Goal: Information Seeking & Learning: Learn about a topic

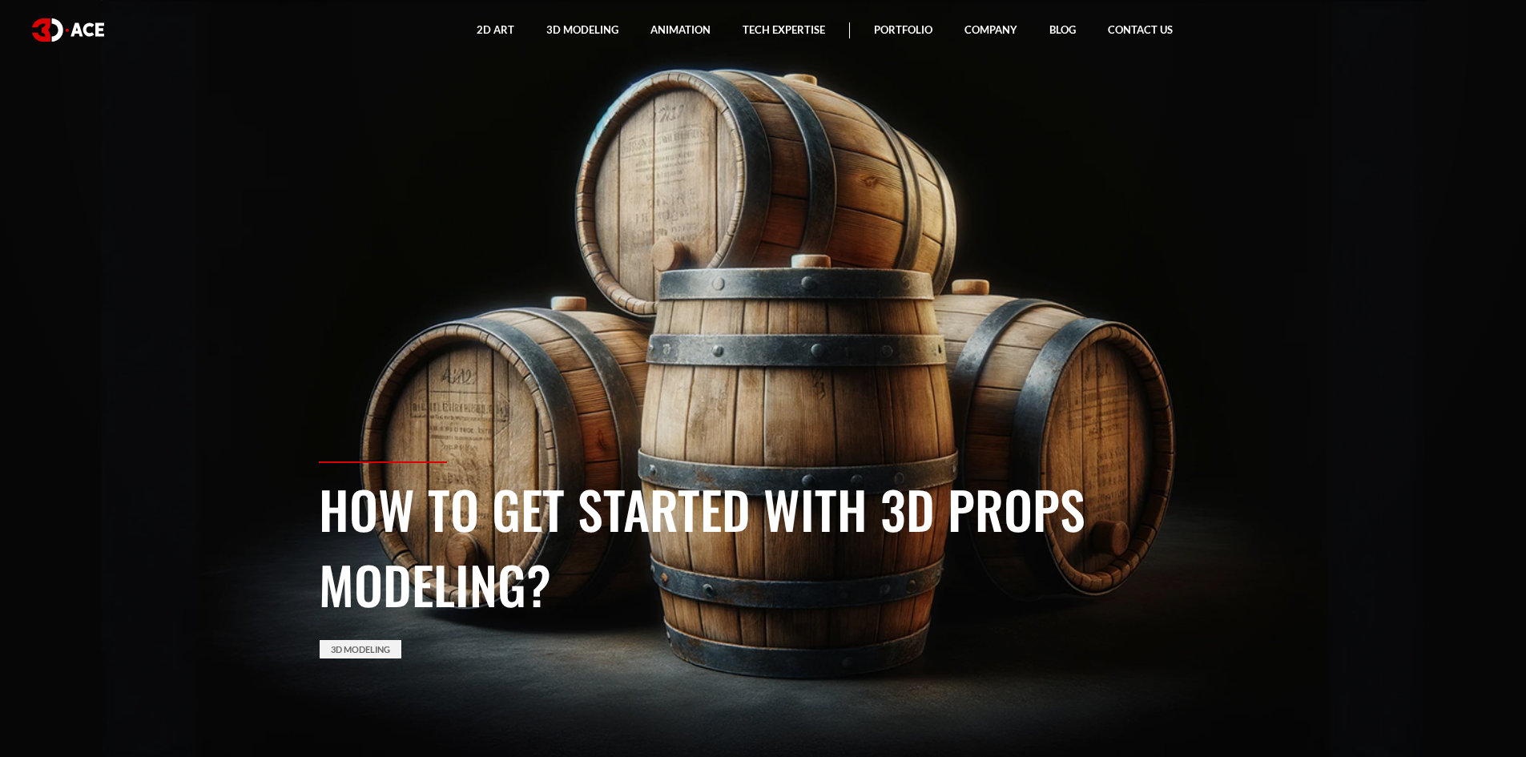
click at [611, 291] on section "How to Get Started with 3D Props Modeling? 3D Modeling" at bounding box center [763, 378] width 1526 height 757
drag, startPoint x: 342, startPoint y: 604, endPoint x: 343, endPoint y: 632, distance: 28.1
click at [342, 611] on h1 "How to Get Started with 3D Props Modeling?" at bounding box center [763, 546] width 889 height 151
click at [345, 634] on div "How to Get Started with 3D Props Modeling? 3D Modeling" at bounding box center [763, 610] width 913 height 296
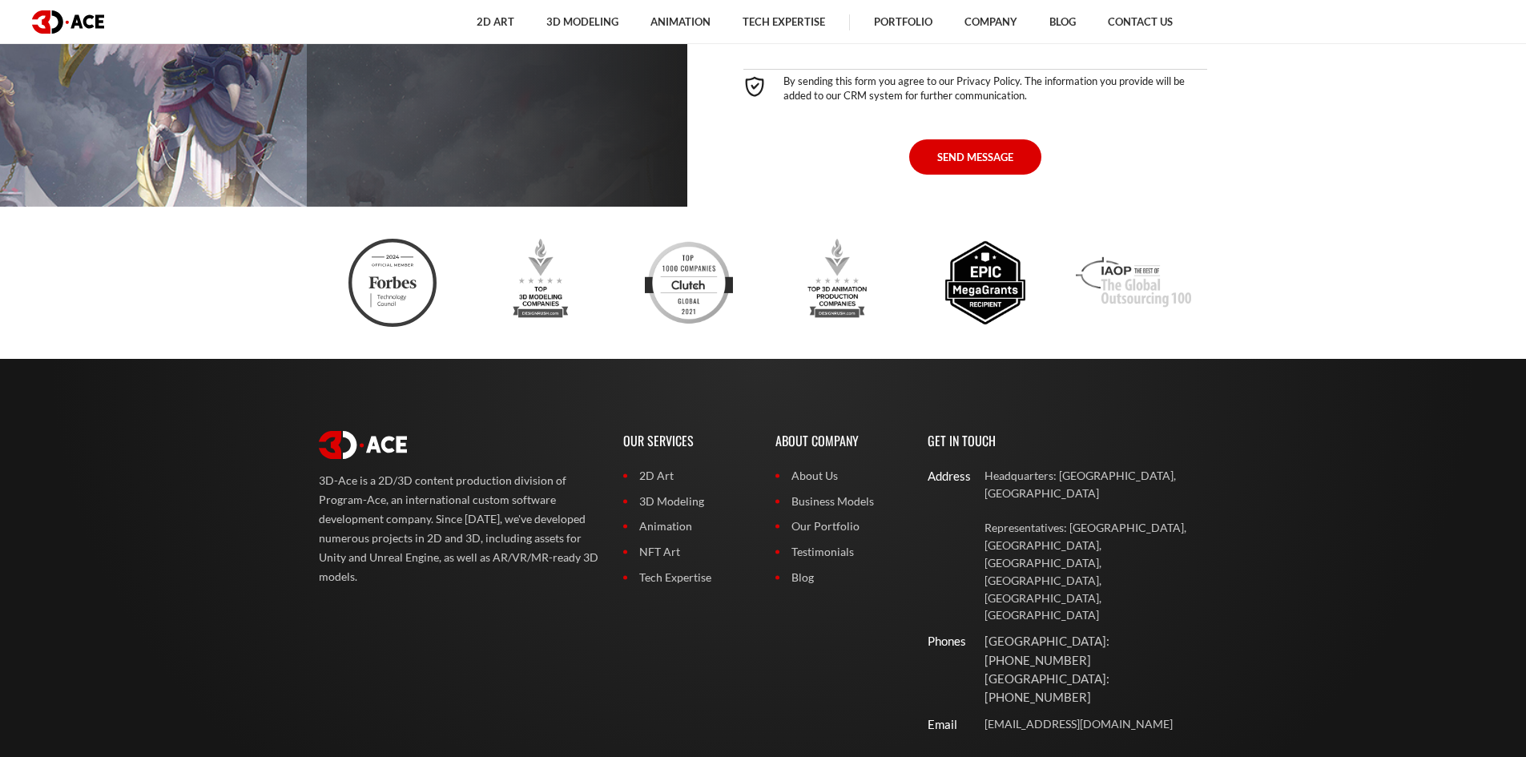
scroll to position [12970, 0]
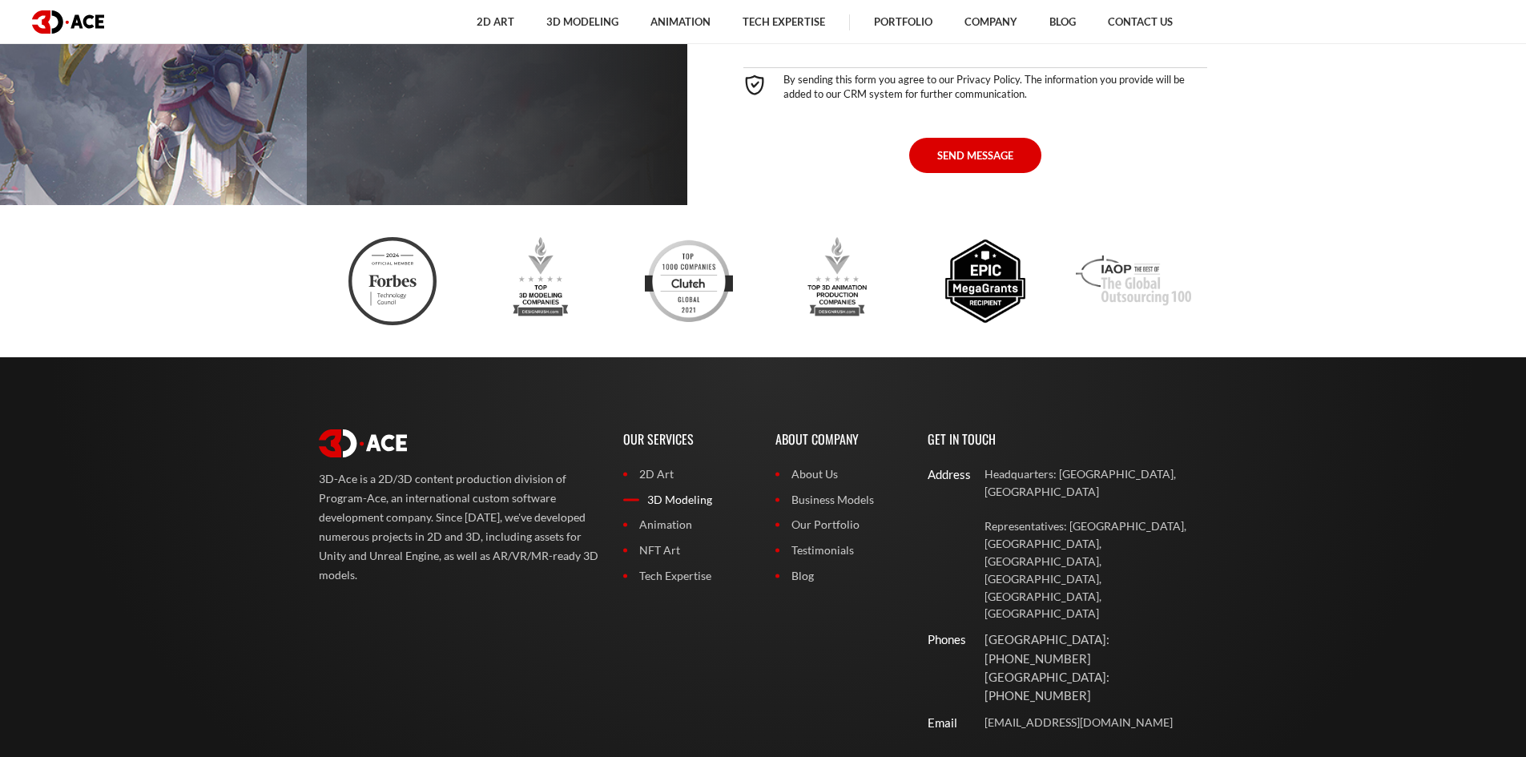
click at [695, 491] on link "3D Modeling" at bounding box center [687, 500] width 128 height 18
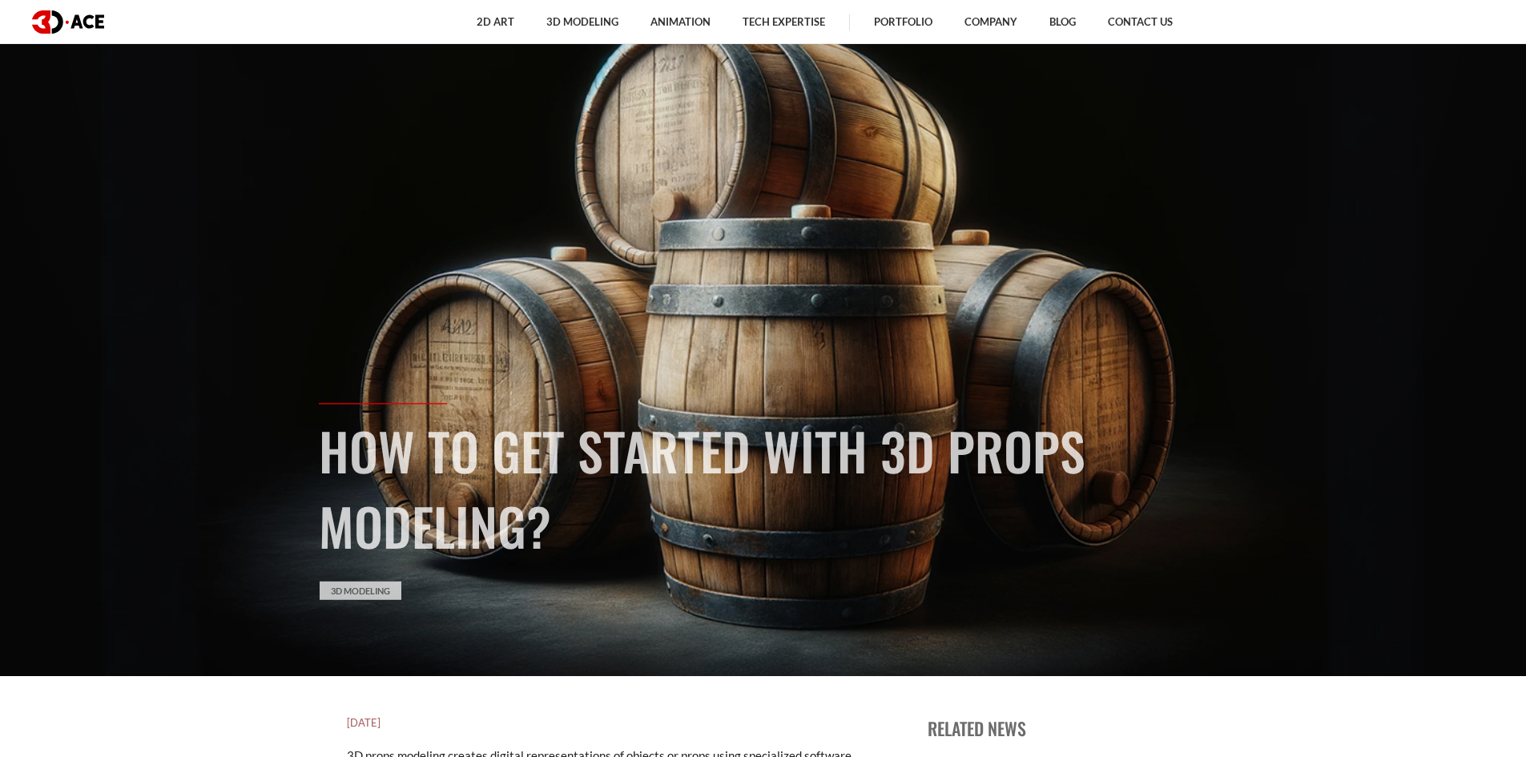
scroll to position [80, 0]
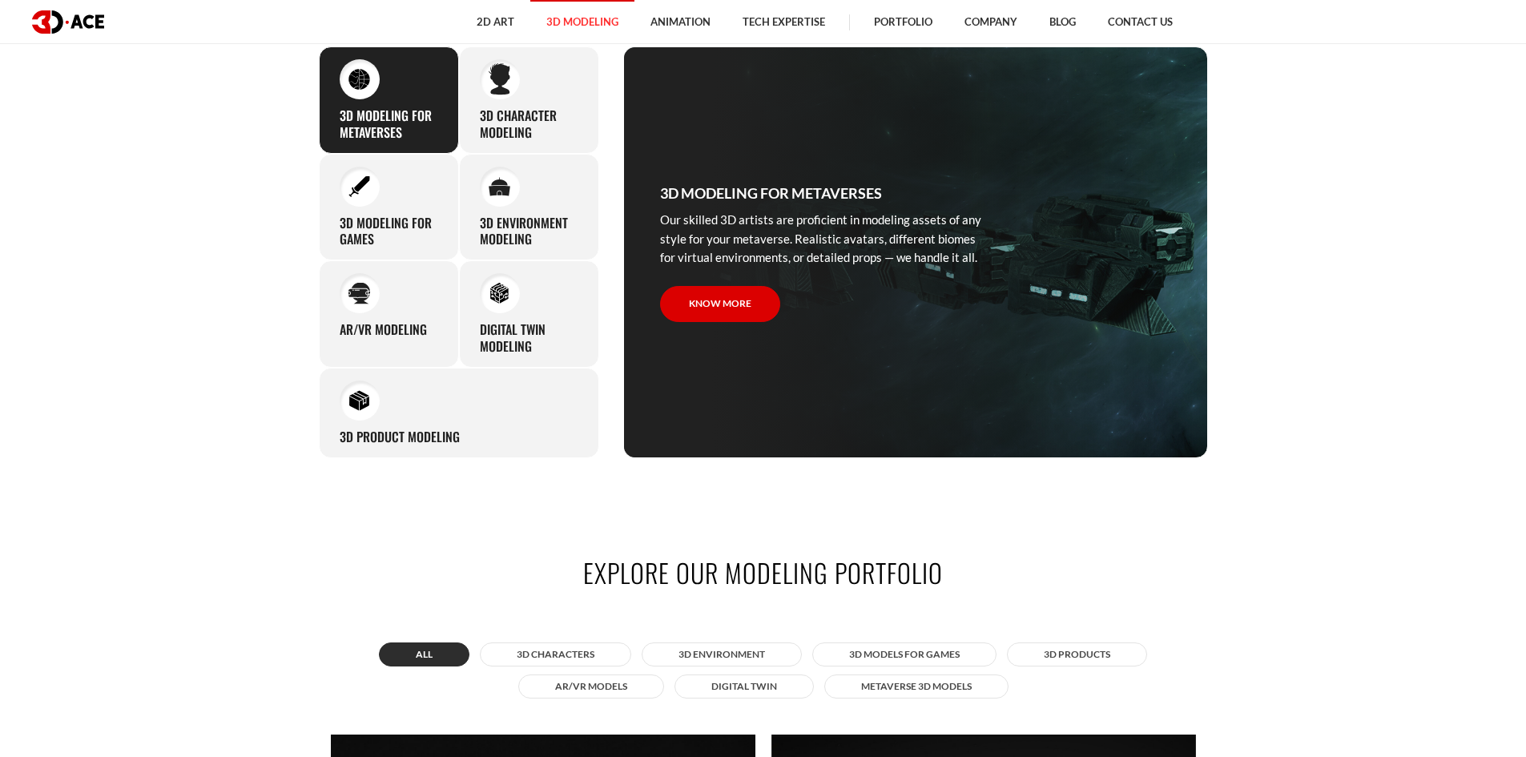
scroll to position [961, 0]
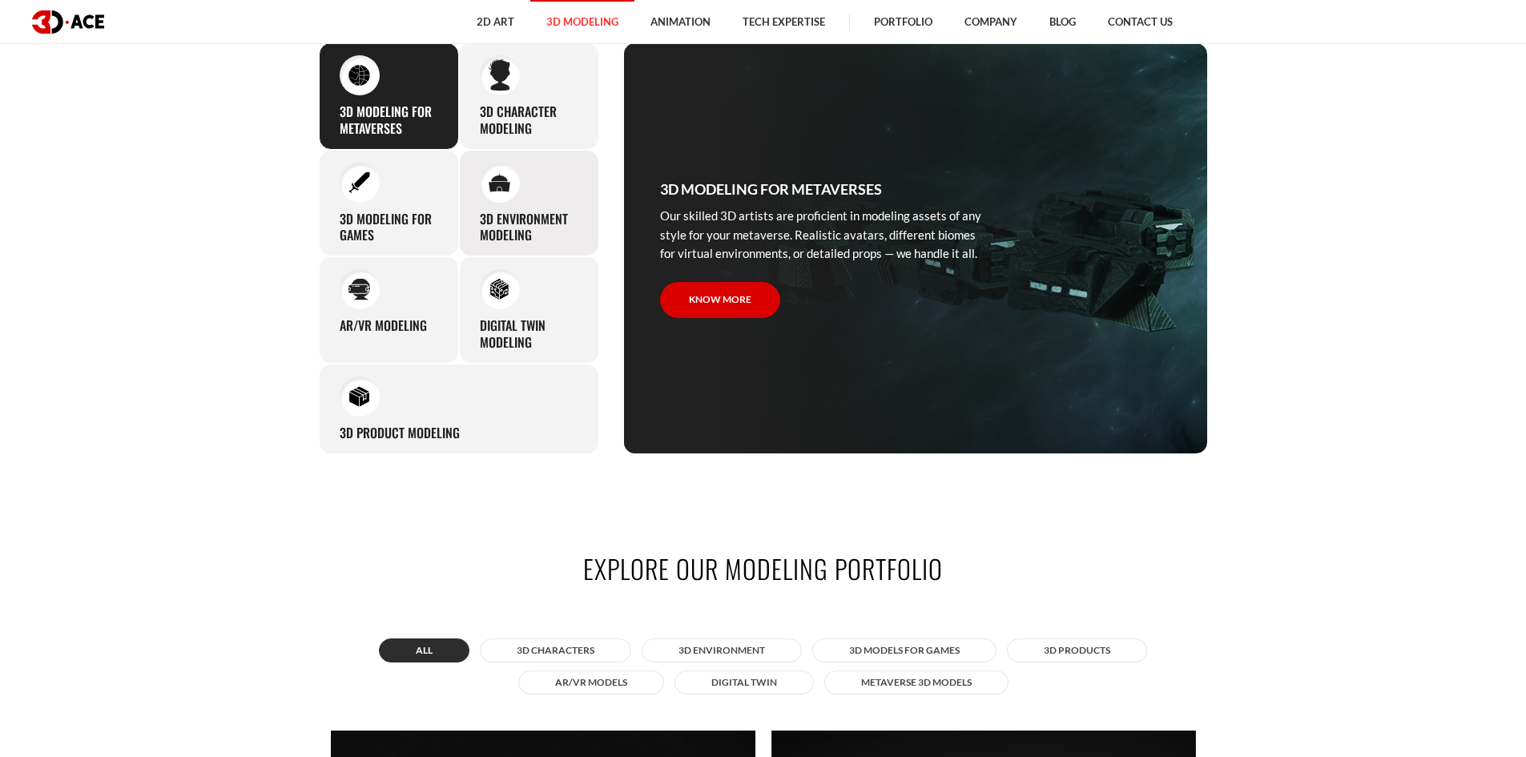
click at [519, 208] on div "3D environment modeling You can count on our profound experience of designing g…" at bounding box center [529, 203] width 140 height 107
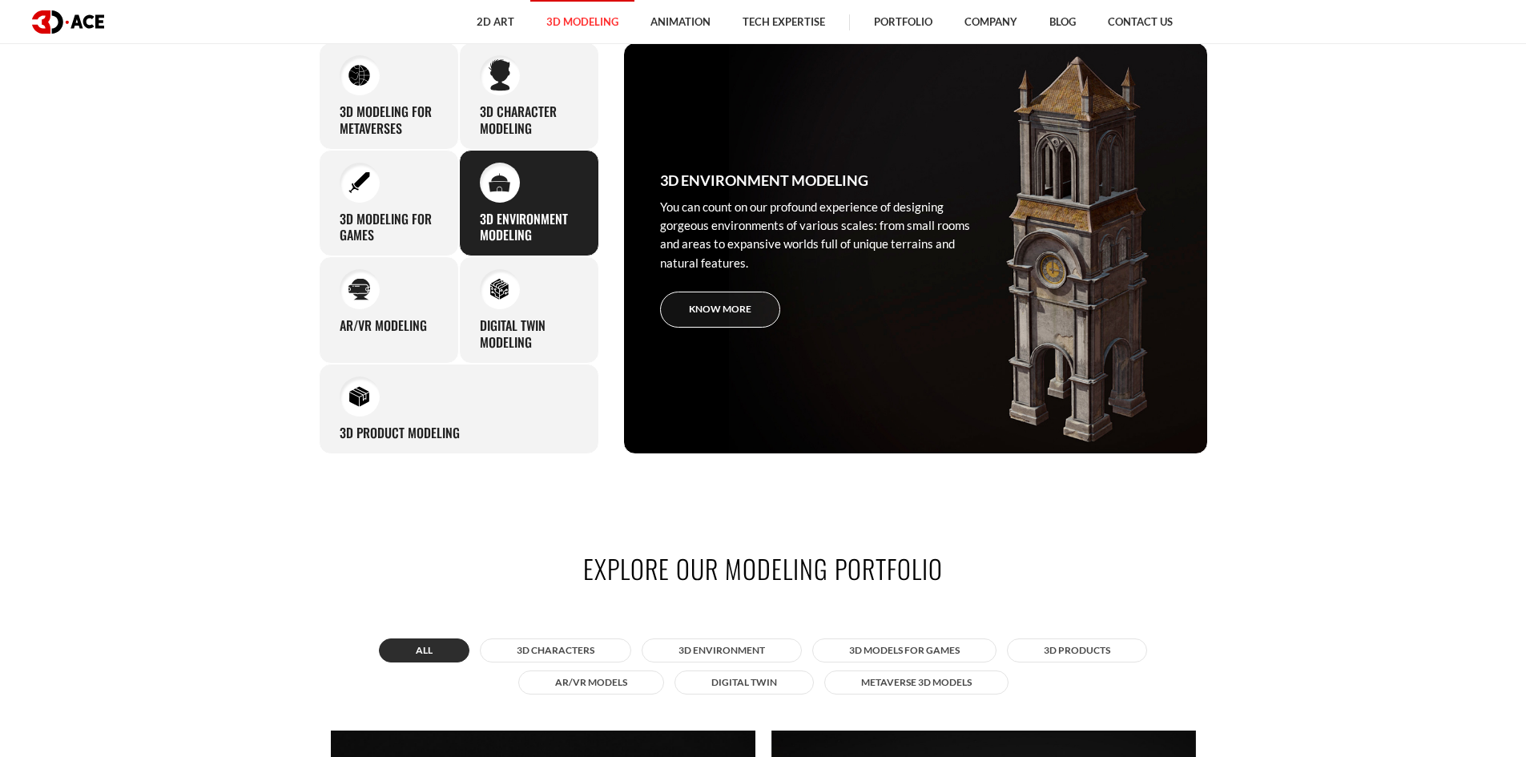
click at [711, 312] on link "Know more" at bounding box center [720, 310] width 120 height 36
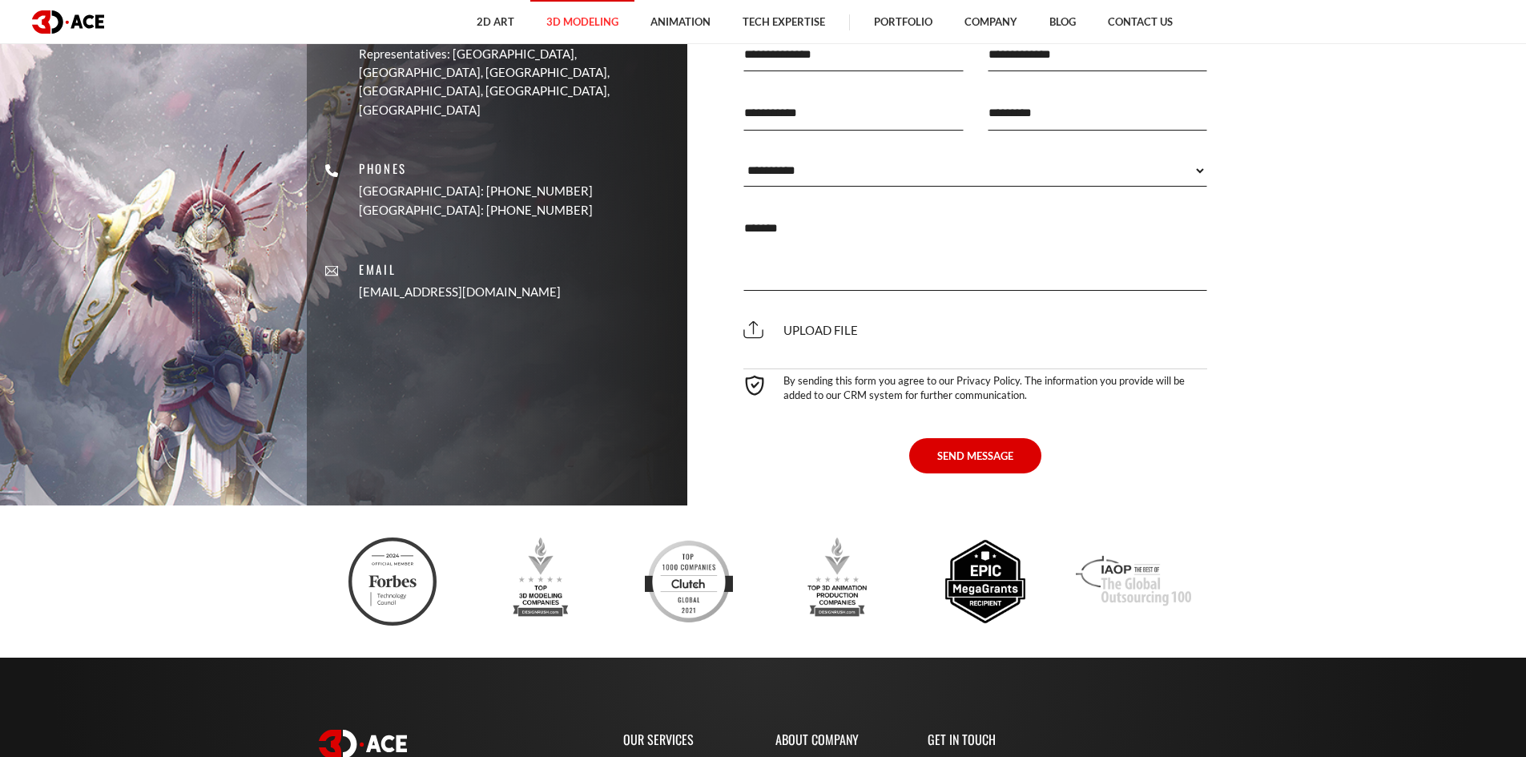
scroll to position [5766, 0]
